Goal: Information Seeking & Learning: Learn about a topic

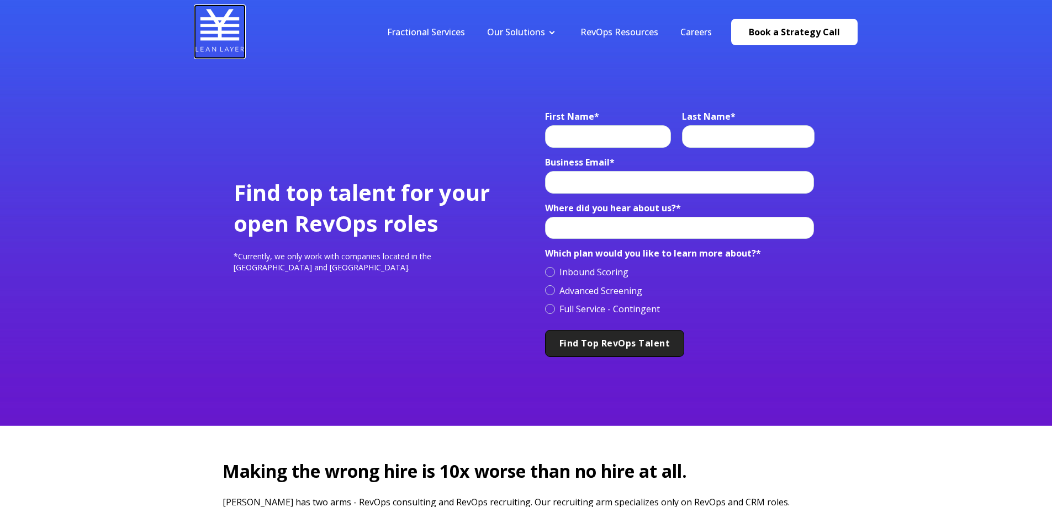
click at [220, 36] on img at bounding box center [220, 31] width 50 height 50
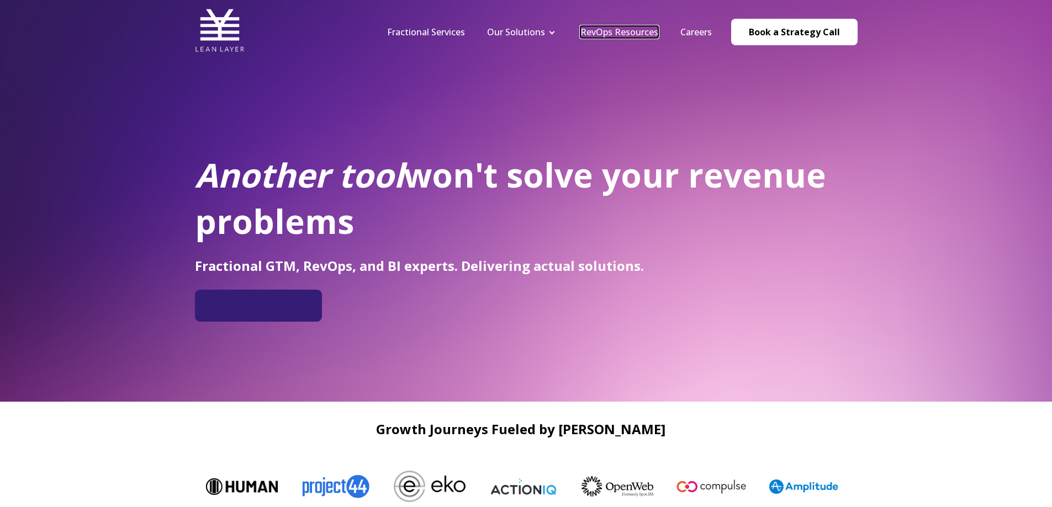
click at [639, 29] on link "RevOps Resources" at bounding box center [619, 32] width 78 height 12
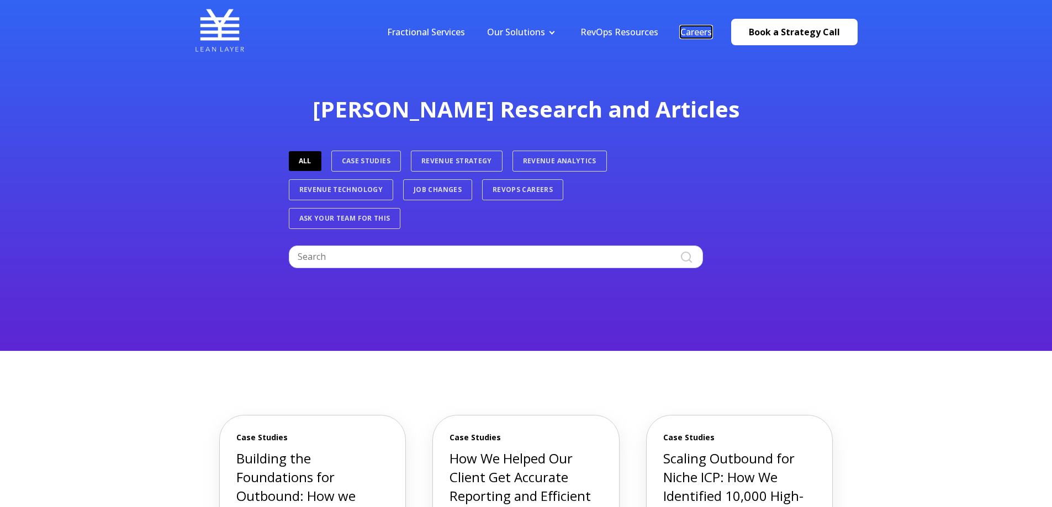
click at [702, 30] on link "Careers" at bounding box center [695, 32] width 31 height 12
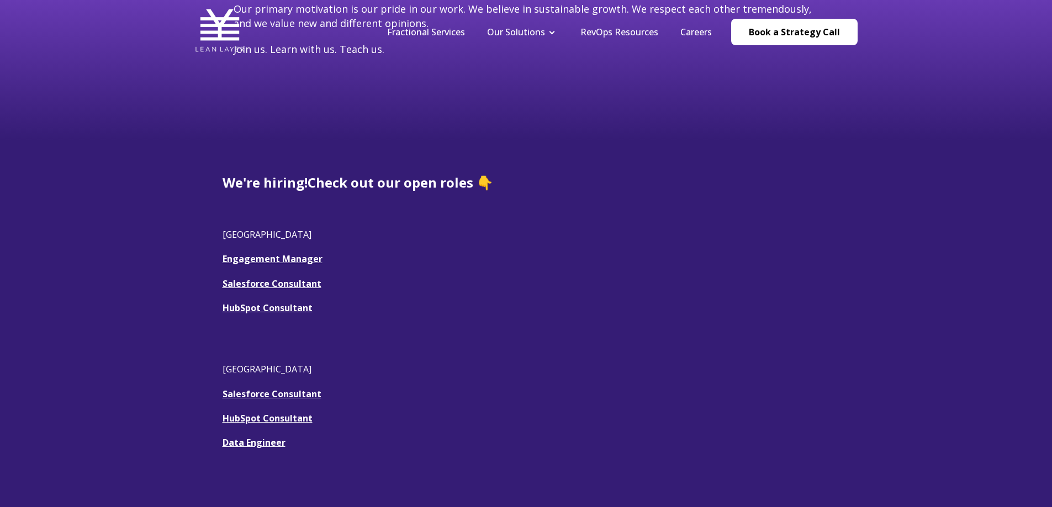
scroll to position [221, 0]
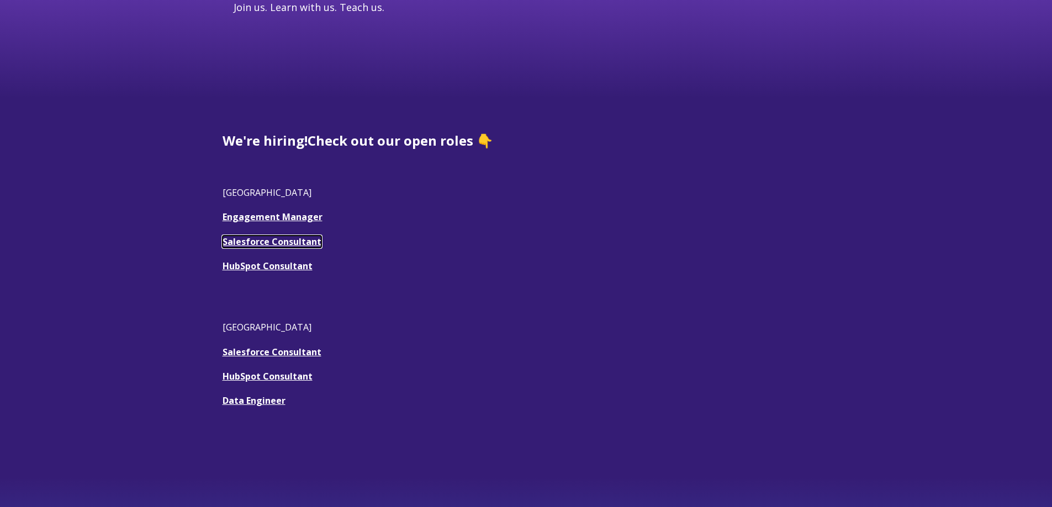
click at [289, 236] on u "Salesforce Consultant" at bounding box center [271, 242] width 99 height 12
